Goal: Check status

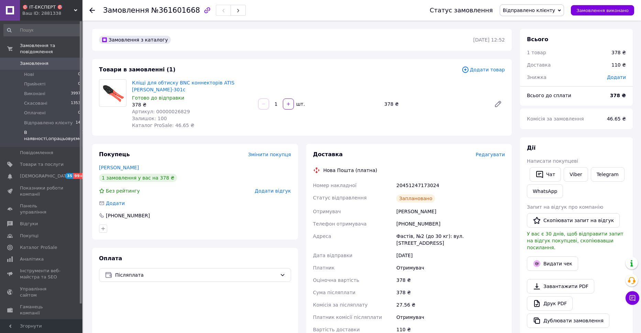
click at [48, 134] on span "В наявності,опрацьовуємо" at bounding box center [53, 135] width 58 height 12
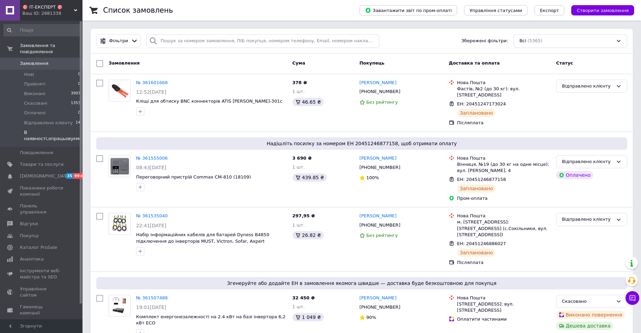
click at [61, 131] on span "В наявності,опрацьовуємо" at bounding box center [53, 135] width 58 height 12
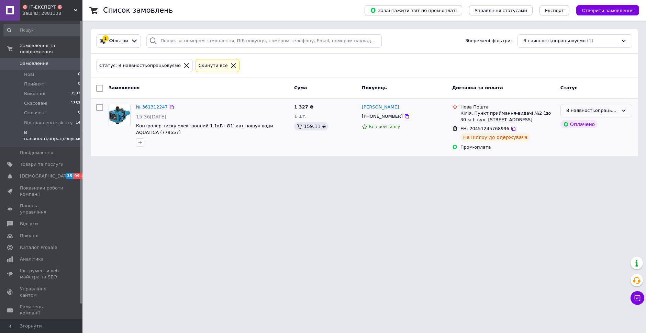
click at [596, 112] on div "В наявності,опрацьовуємо" at bounding box center [592, 110] width 52 height 7
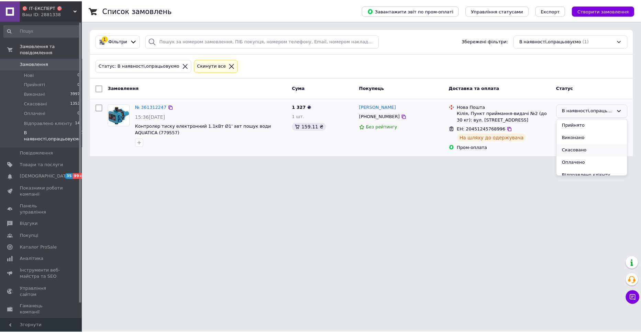
scroll to position [6, 0]
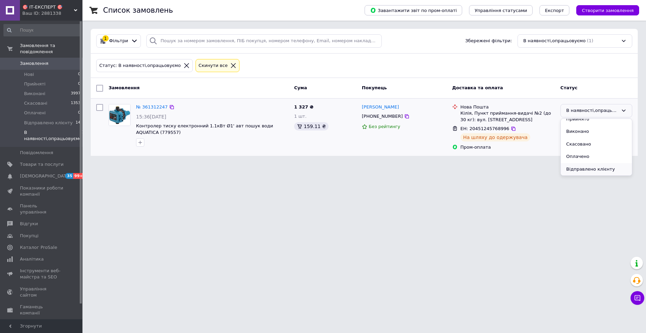
click at [587, 171] on li "Відправлено клієнту" at bounding box center [596, 169] width 71 height 13
click at [57, 120] on span "Відправлено клієнту" at bounding box center [48, 123] width 48 height 6
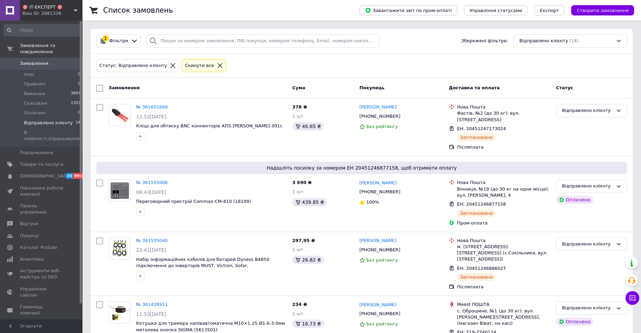
click at [57, 120] on span "Відправлено клієнту" at bounding box center [48, 123] width 48 height 6
